Goal: Task Accomplishment & Management: Manage account settings

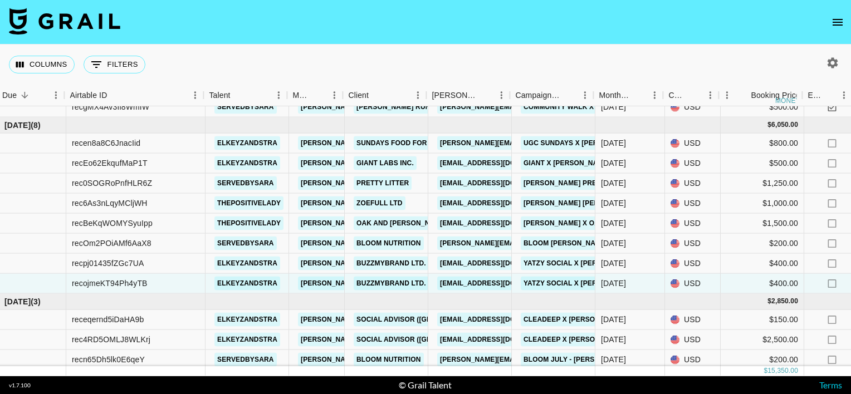
scroll to position [182, 25]
drag, startPoint x: 151, startPoint y: 263, endPoint x: 35, endPoint y: 262, distance: 116.9
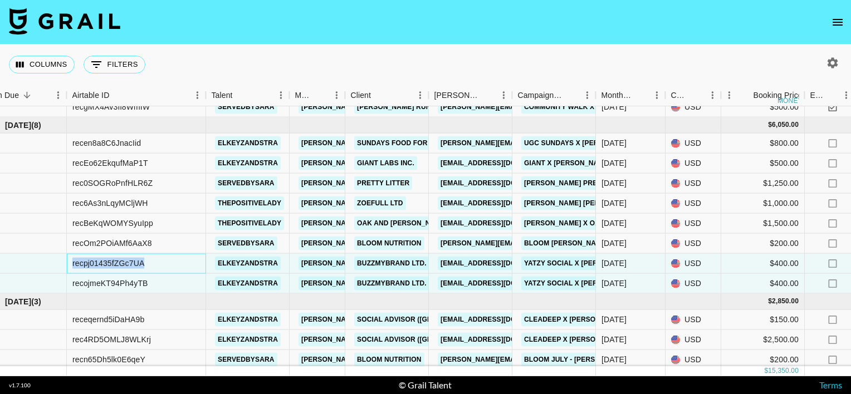
copy div "recpj01435fZGc7UA"
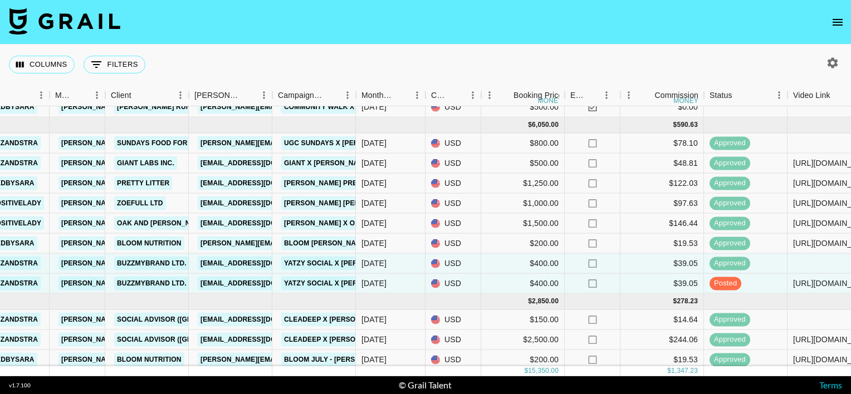
scroll to position [182, 266]
copy div "recpj01435fZGc7UA"
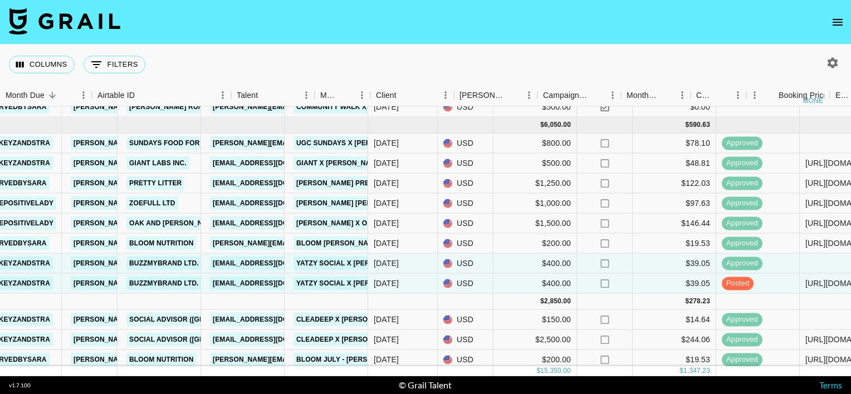
scroll to position [205, 0]
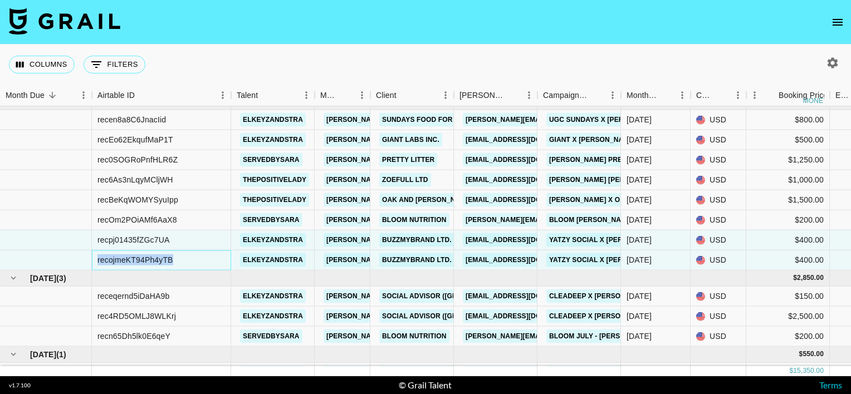
drag, startPoint x: 178, startPoint y: 258, endPoint x: 97, endPoint y: 261, distance: 80.8
click at [97, 261] on div "recojmeKT94Ph4yTB" at bounding box center [161, 261] width 139 height 20
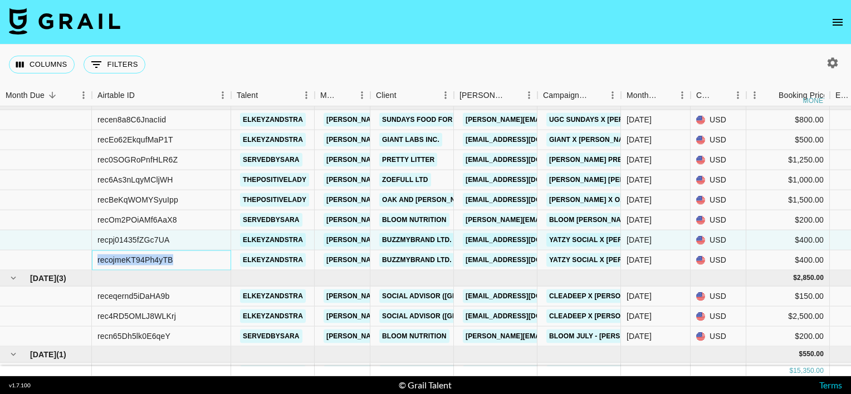
copy div "recojmeKT94Ph4yTB"
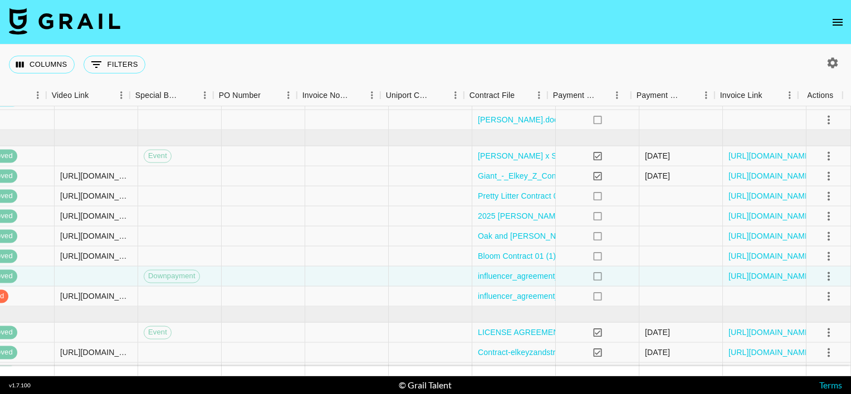
scroll to position [169, 1006]
click at [822, 292] on icon "select merge strategy" at bounding box center [828, 295] width 13 height 13
click at [801, 272] on div "Approve" at bounding box center [805, 271] width 34 height 13
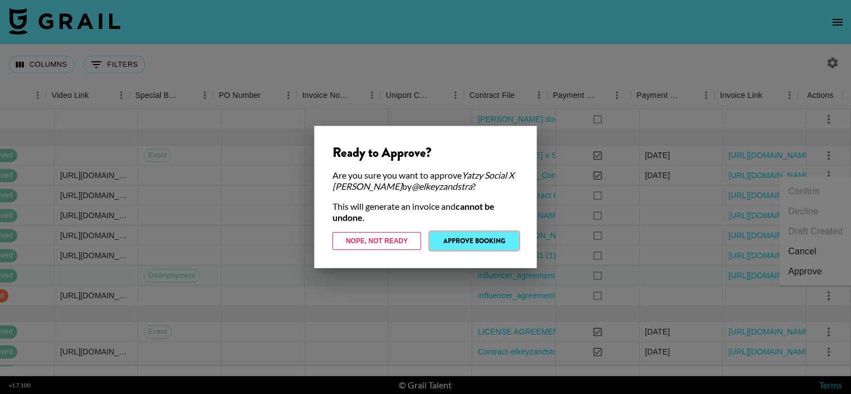
click at [482, 241] on button "Approve Booking" at bounding box center [474, 241] width 89 height 18
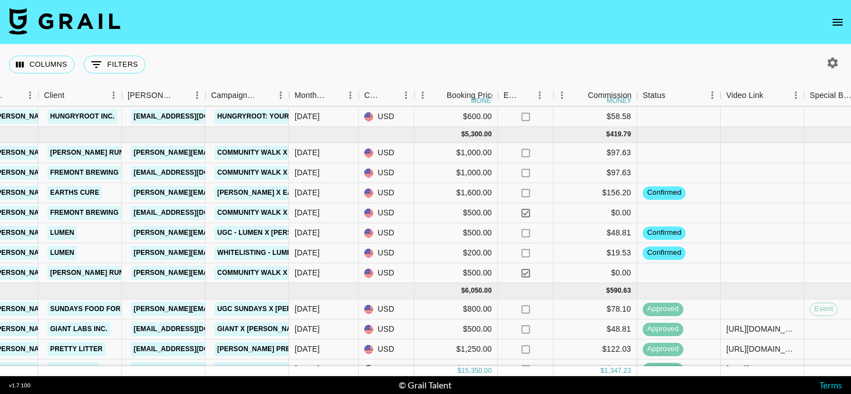
scroll to position [17, 332]
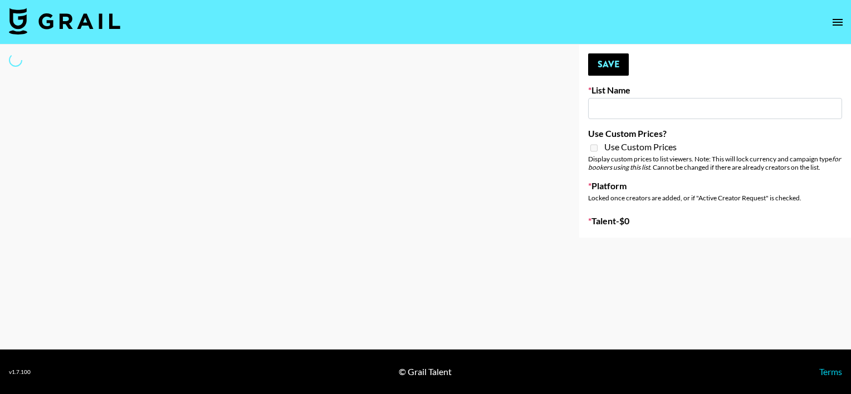
click at [616, 114] on input at bounding box center [715, 108] width 254 height 21
click at [663, 81] on div "Your changes have been saved! Save List Name Use Custom Prices? Use Custom Pric…" at bounding box center [715, 141] width 272 height 193
type input "Content Labs for Perplexity"
checkbox input "true"
select select "Brand"
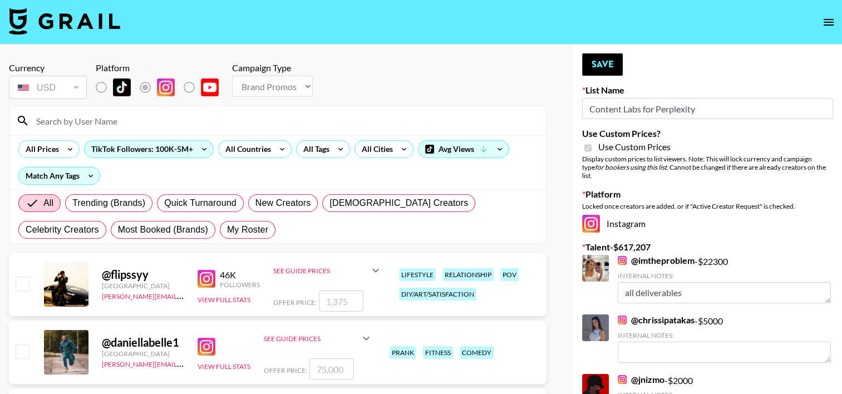
click at [620, 111] on input "Content Labs for Perplexity" at bounding box center [707, 108] width 251 height 21
click at [90, 126] on input at bounding box center [285, 121] width 510 height 18
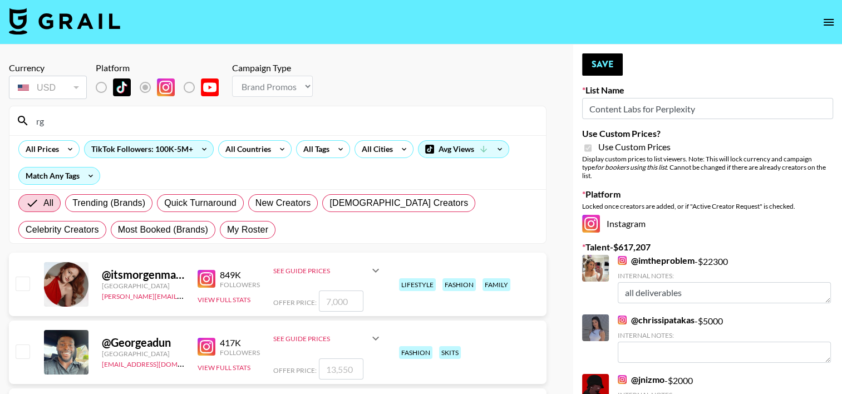
type input "r"
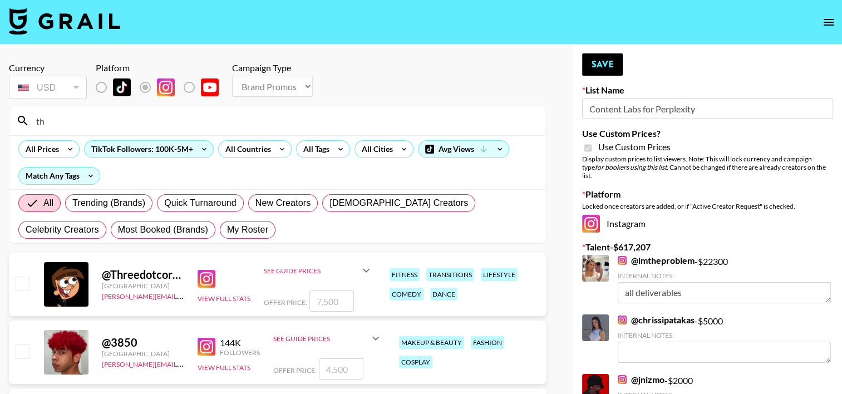
type input "t"
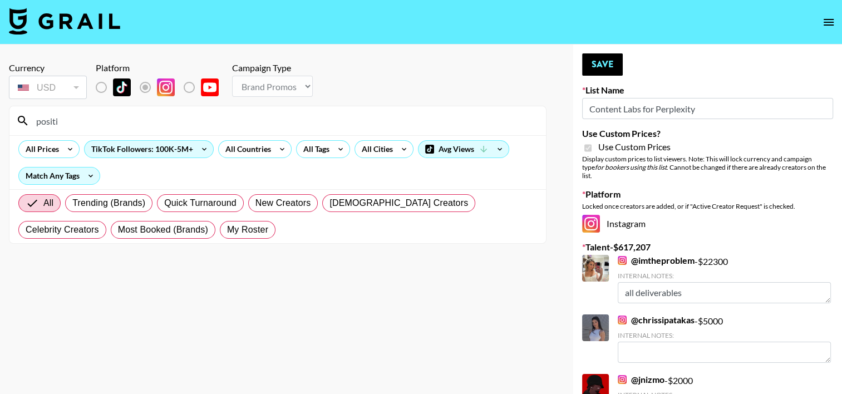
type input "positi"
click at [176, 153] on div "TikTok Followers: 100K-5M+" at bounding box center [149, 149] width 129 height 17
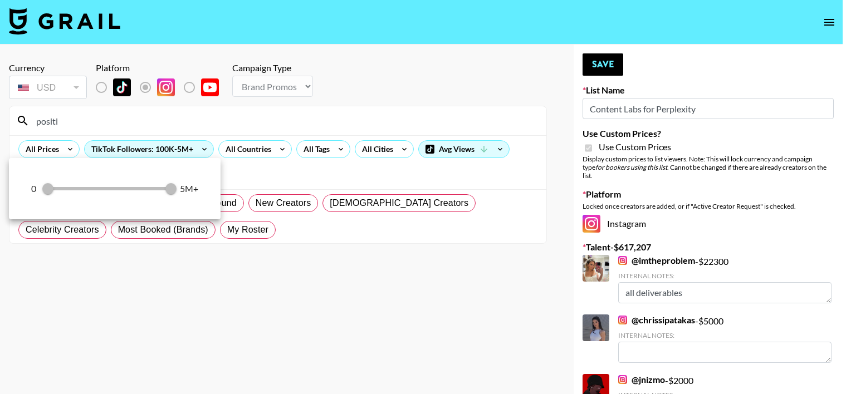
click at [109, 185] on div "0 100,000 5,000,000 5M+" at bounding box center [114, 188] width 167 height 17
click at [247, 129] on div at bounding box center [425, 197] width 851 height 394
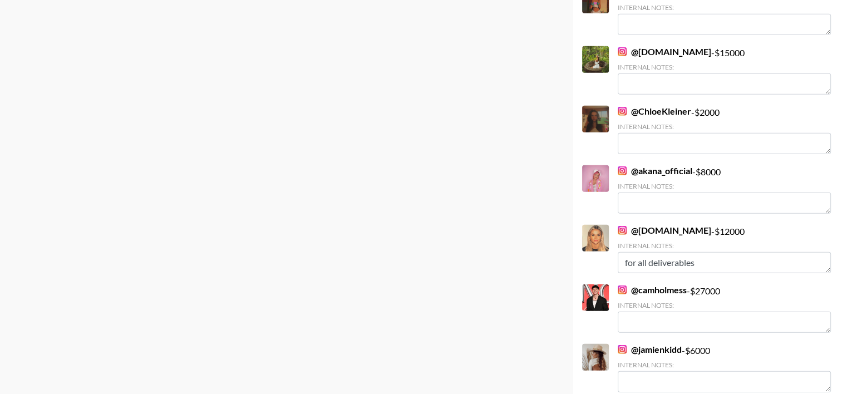
scroll to position [3414, 0]
